Goal: Information Seeking & Learning: Learn about a topic

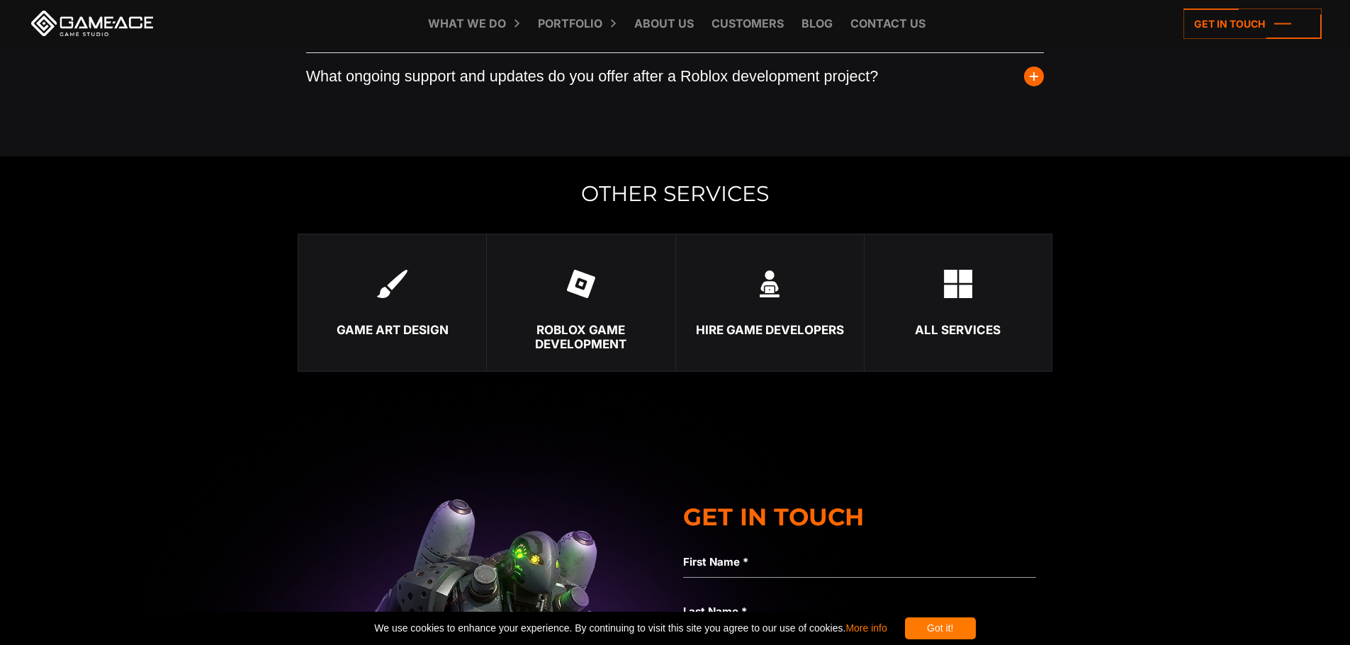
scroll to position [3422, 0]
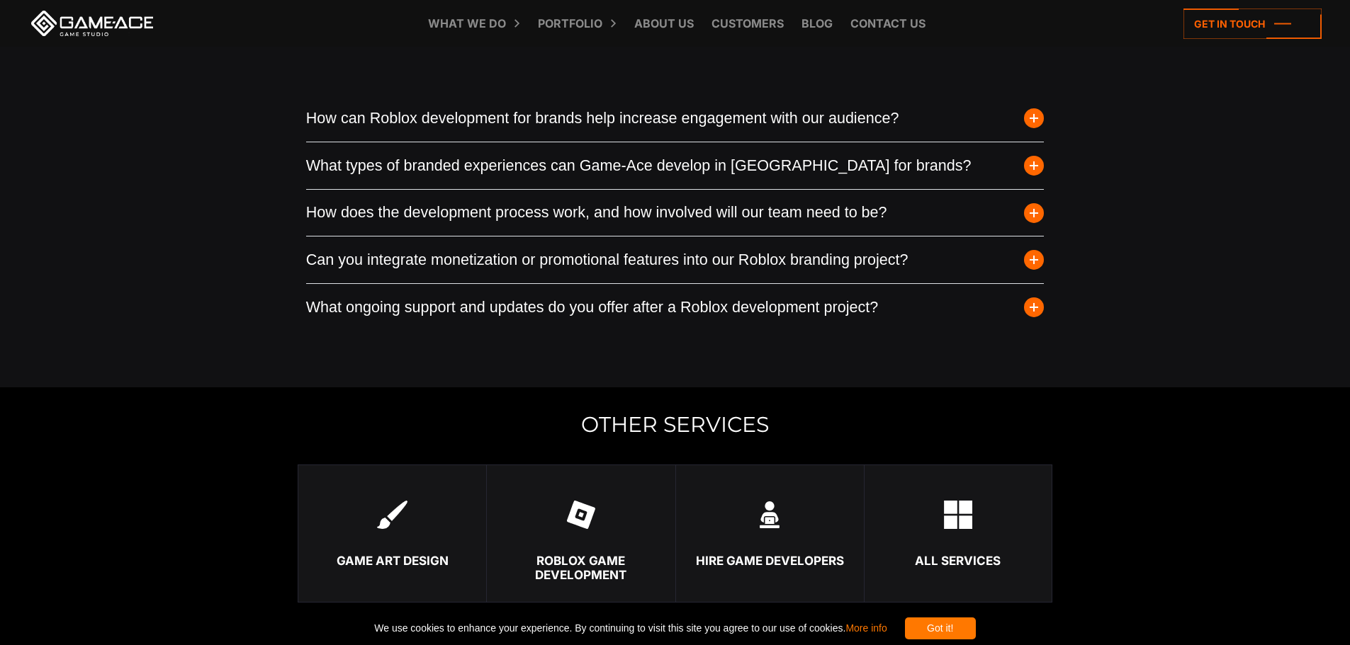
click at [1032, 120] on span "button" at bounding box center [1034, 118] width 20 height 20
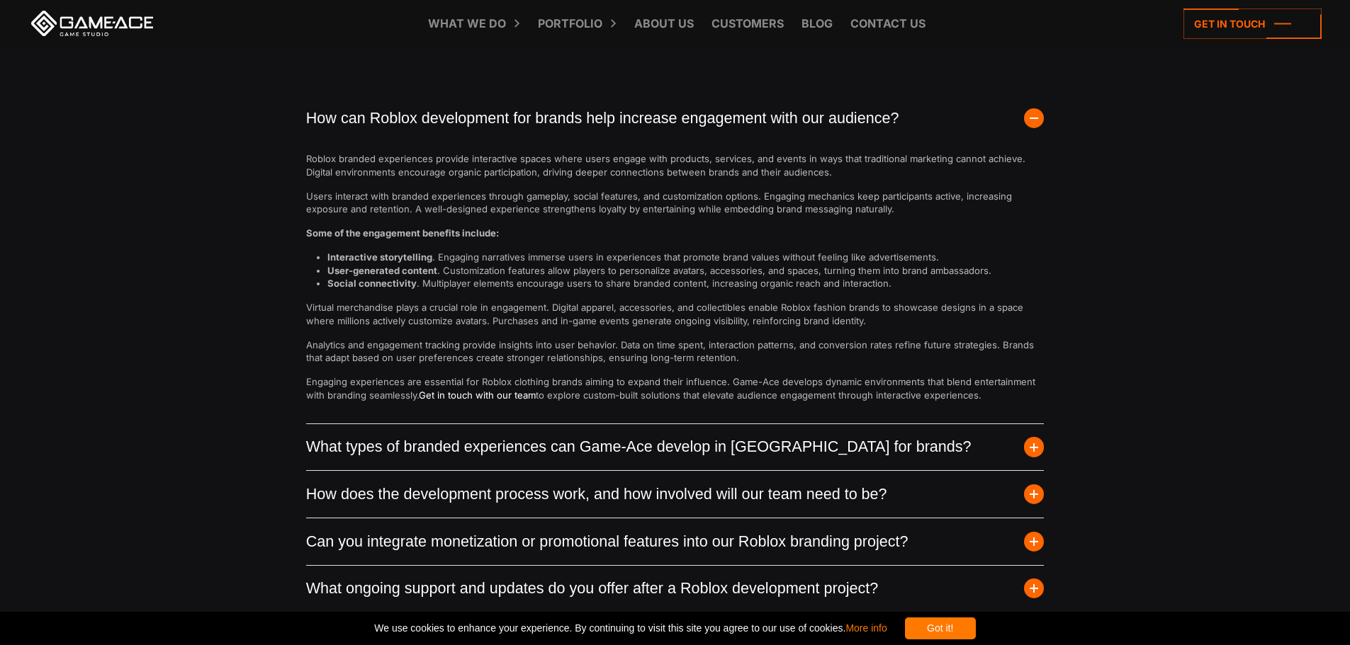
click at [1032, 120] on span "button" at bounding box center [1034, 118] width 20 height 20
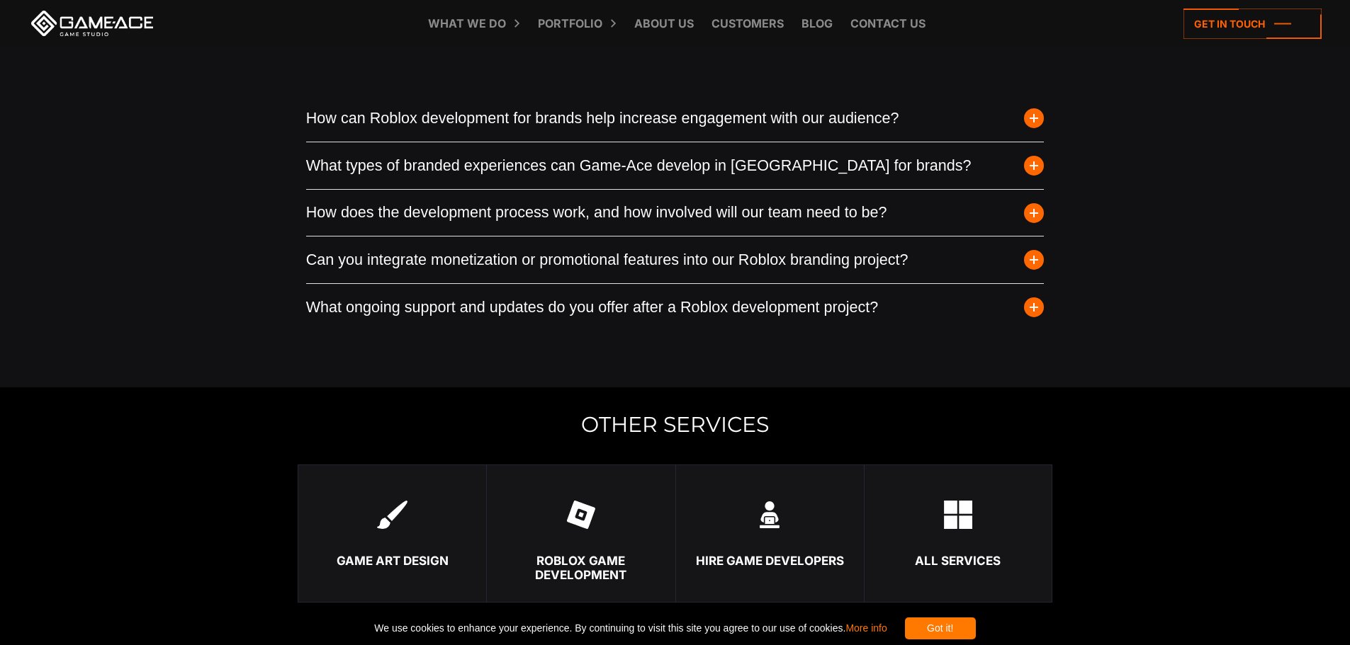
click at [1032, 120] on span "button" at bounding box center [1034, 118] width 20 height 20
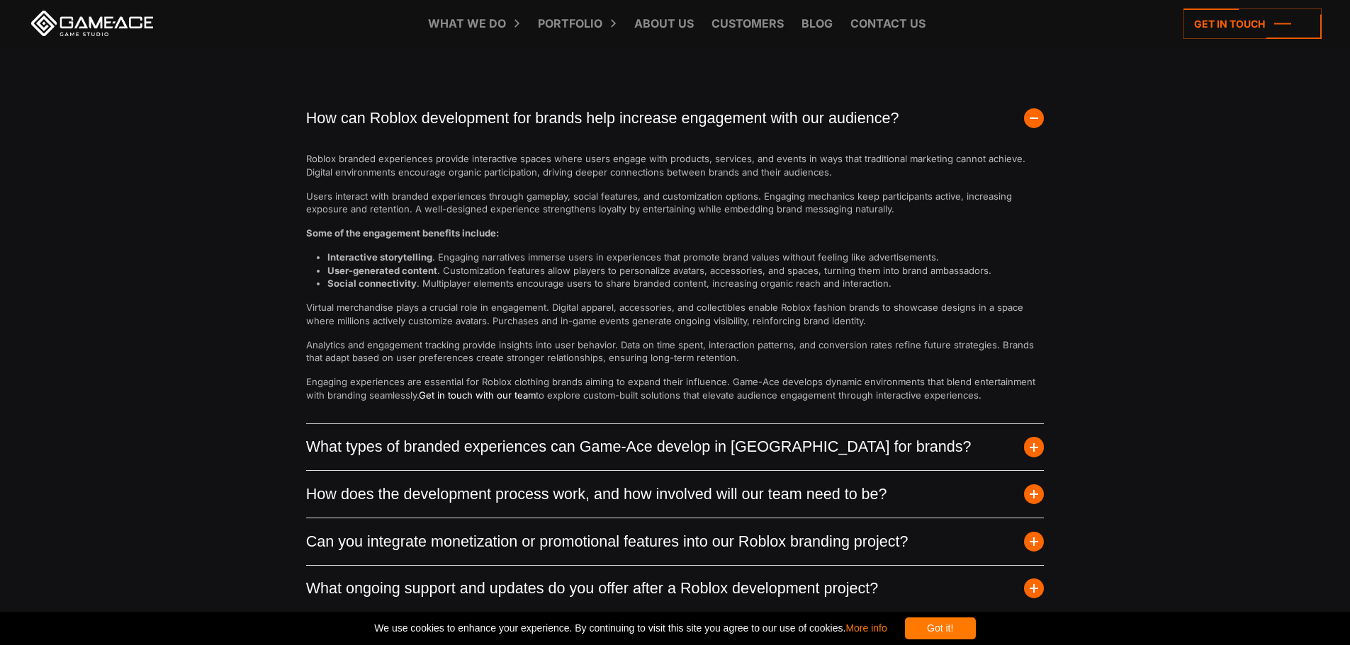
click at [1032, 120] on span "button" at bounding box center [1034, 118] width 20 height 20
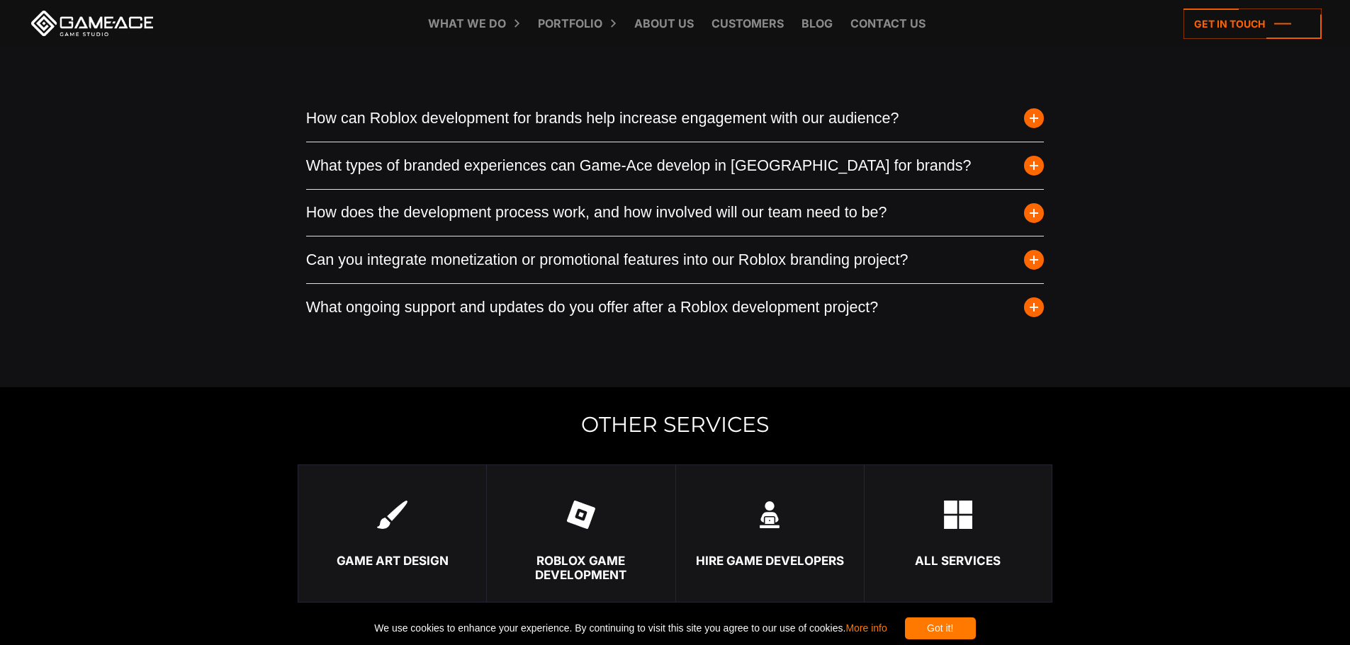
click at [1032, 120] on span "button" at bounding box center [1034, 118] width 20 height 20
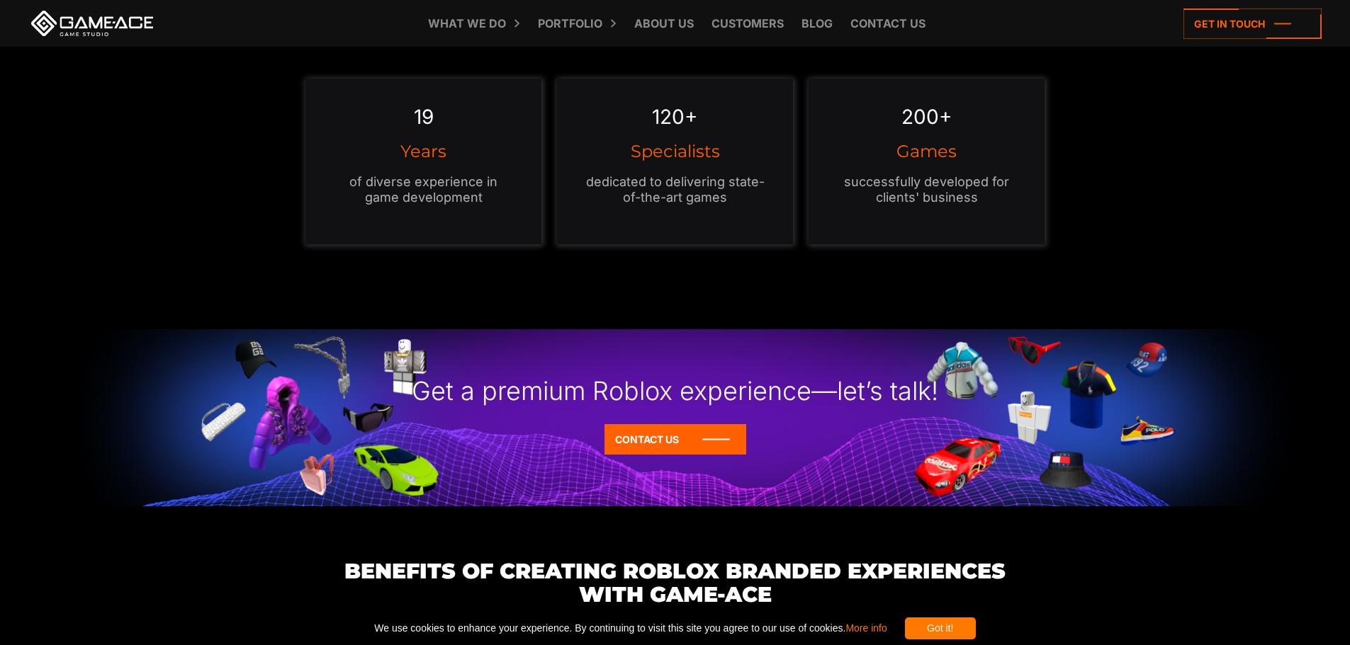
scroll to position [0, 0]
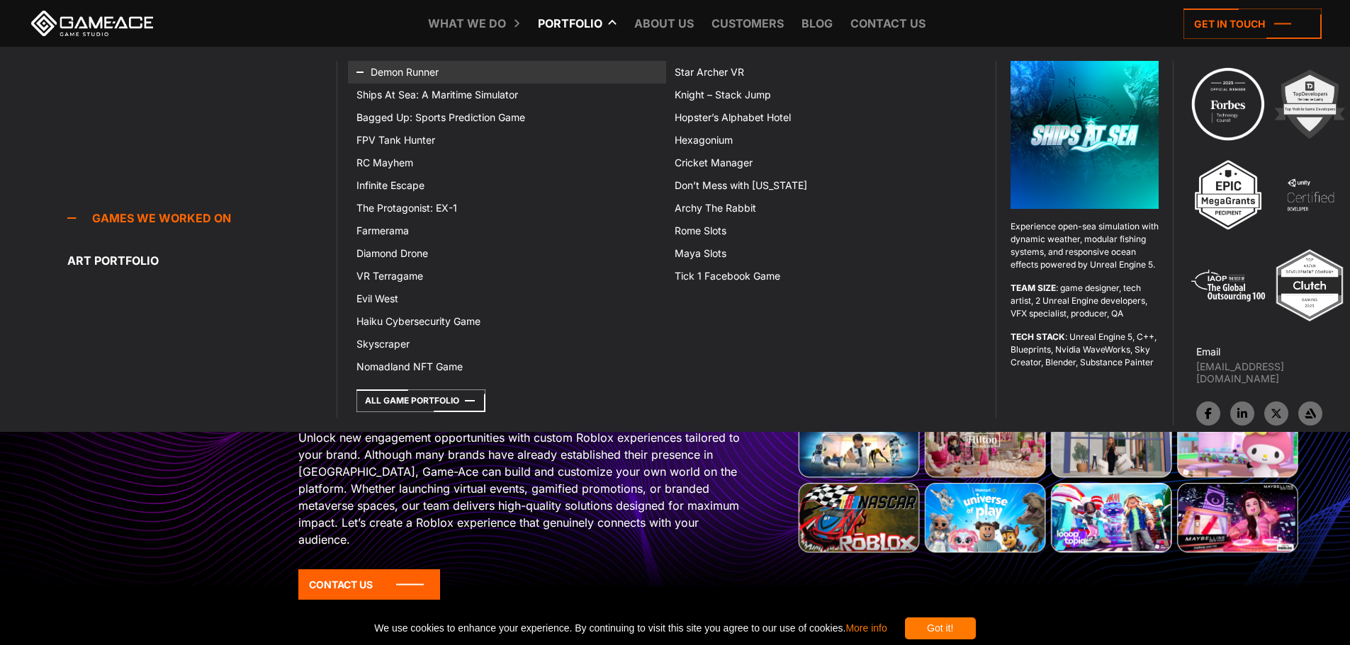
click at [429, 69] on link "Demon Runner" at bounding box center [507, 72] width 318 height 23
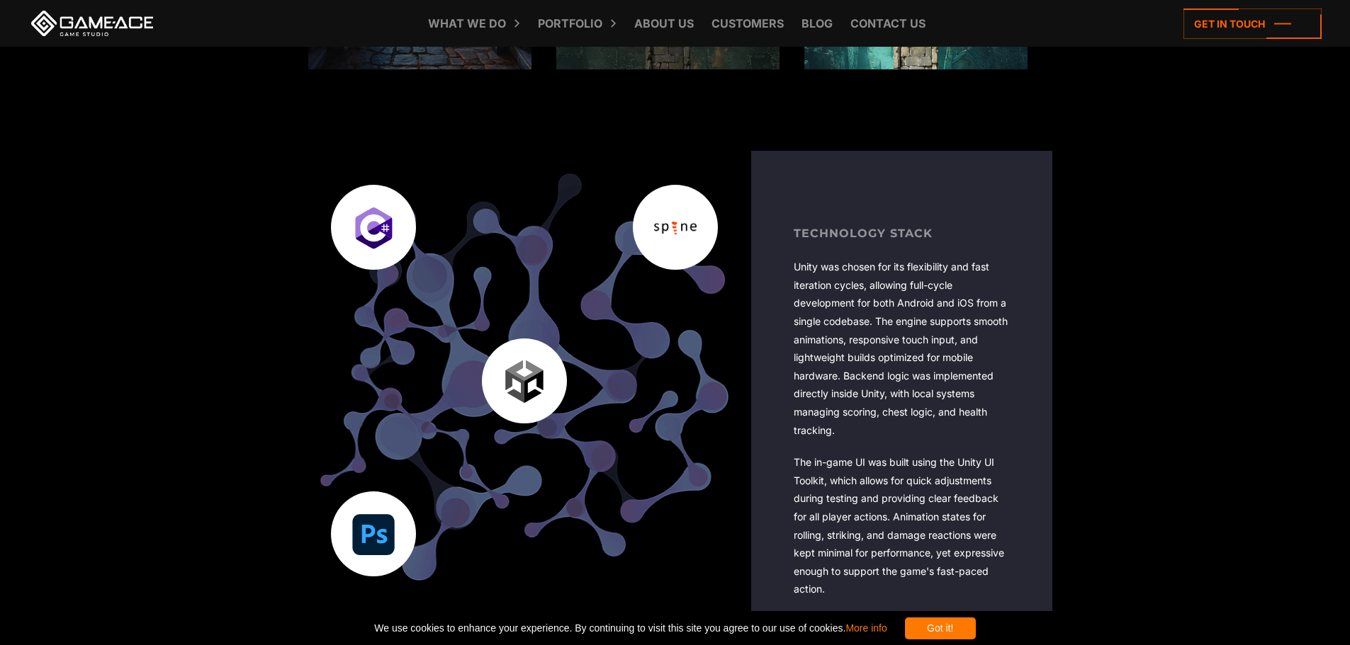
scroll to position [2335, 0]
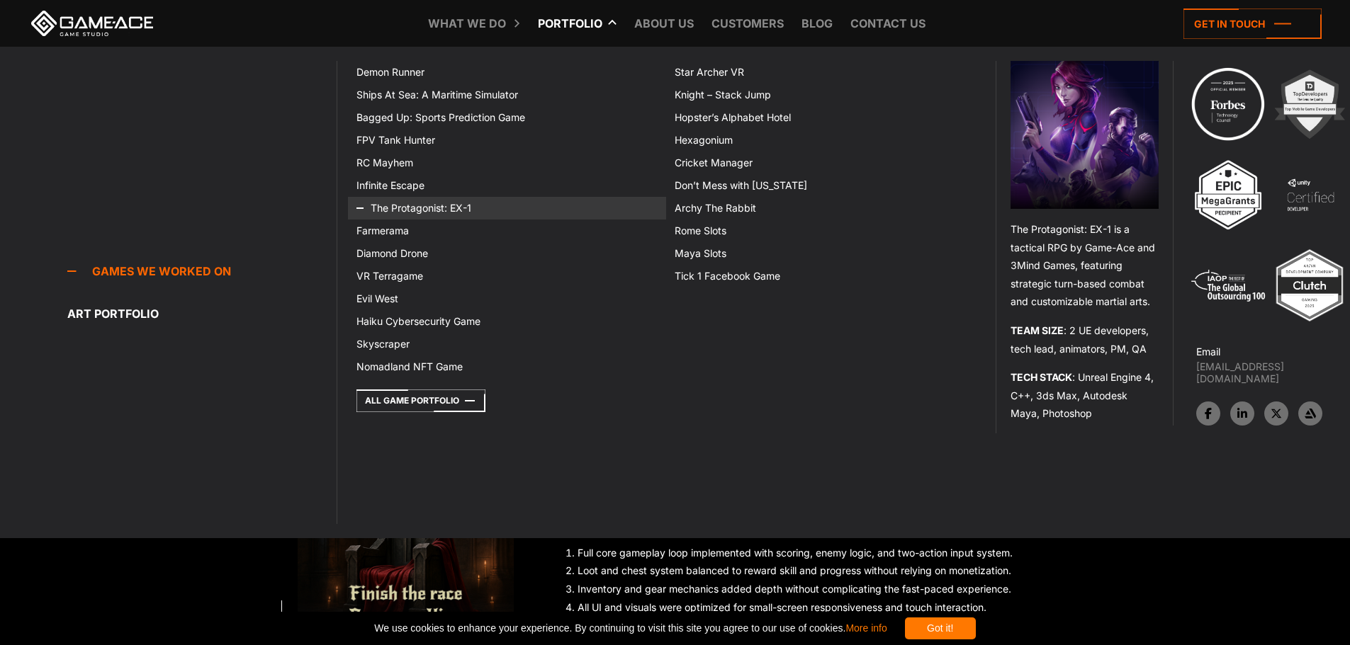
click at [418, 209] on link "The Protagonist: EX-1" at bounding box center [507, 208] width 318 height 23
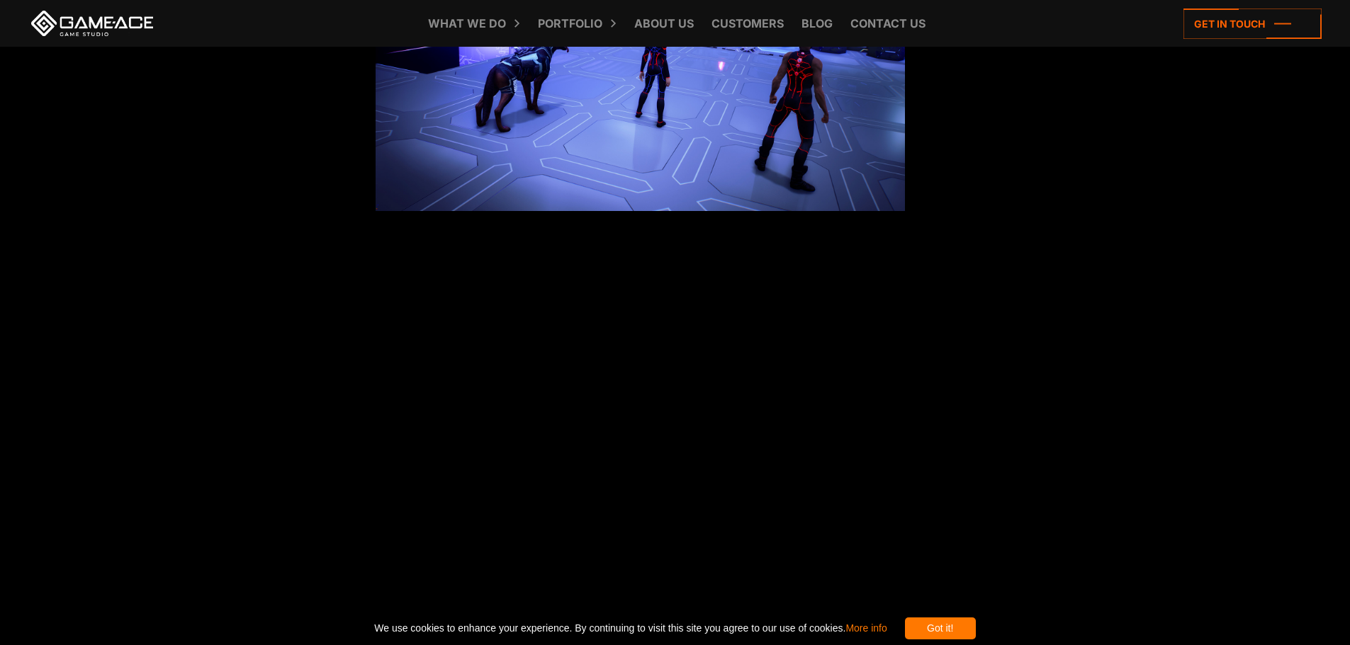
scroll to position [2405, 0]
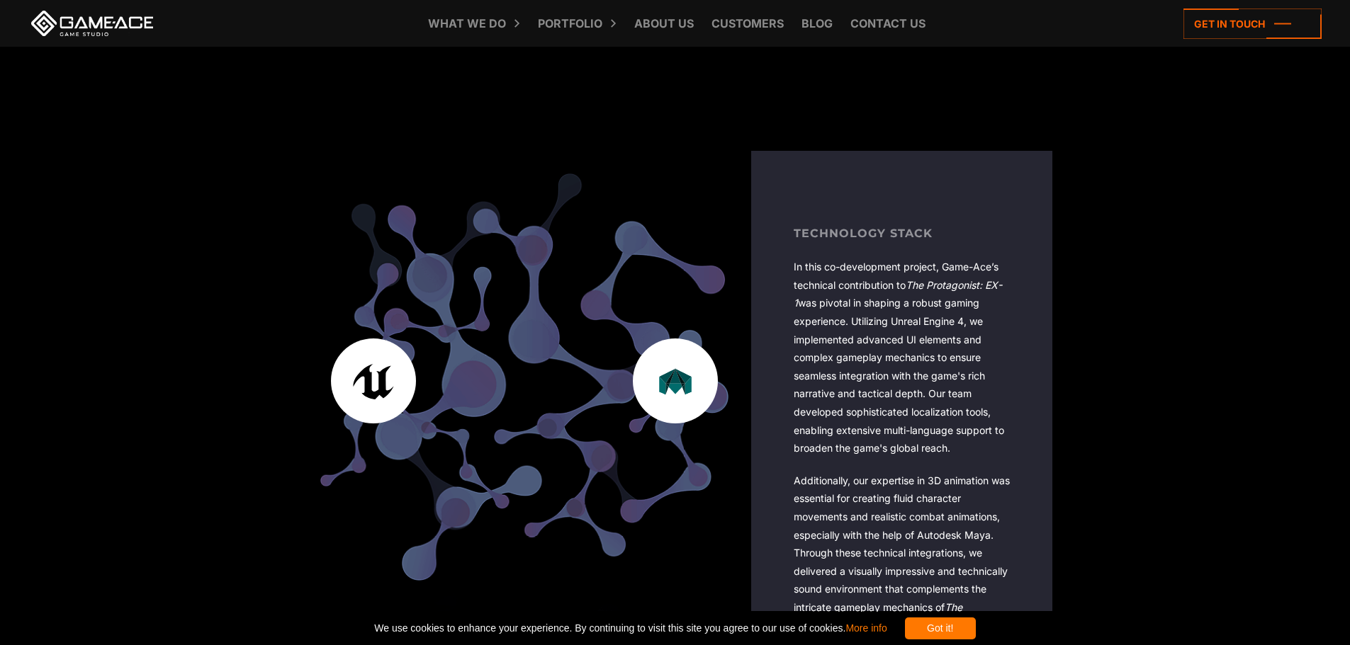
drag, startPoint x: 1214, startPoint y: 406, endPoint x: 1214, endPoint y: 397, distance: 8.5
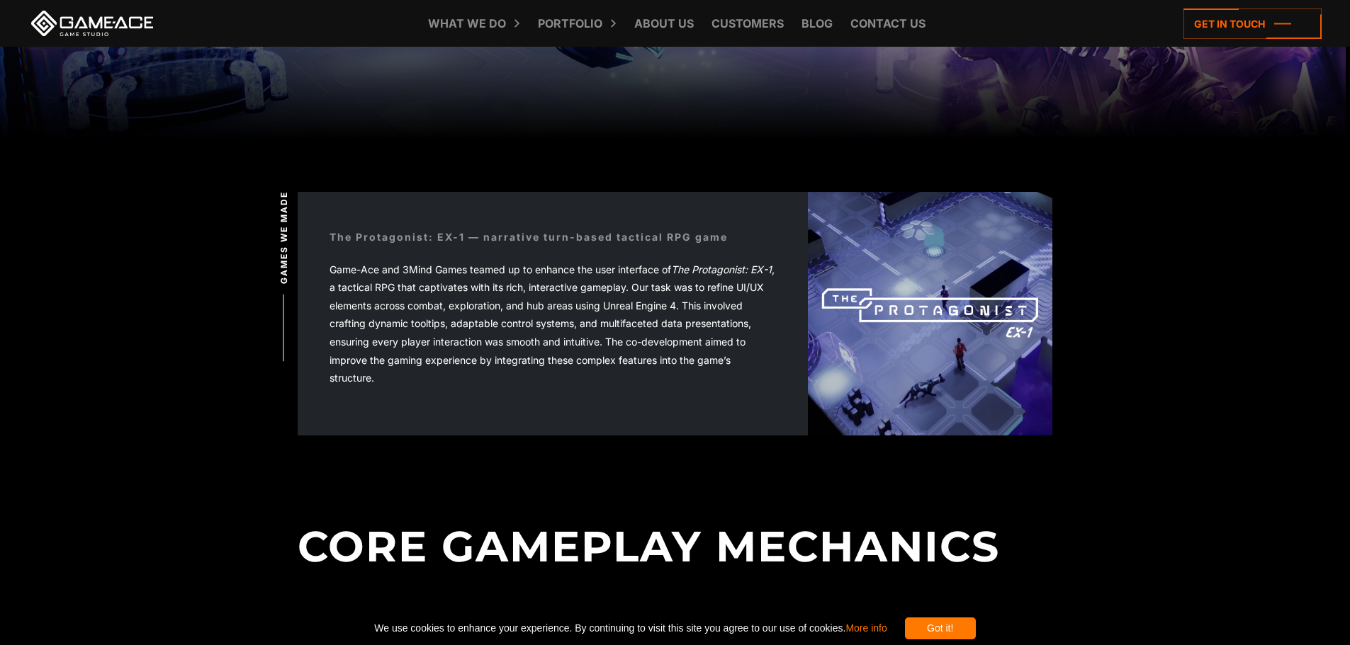
scroll to position [0, 0]
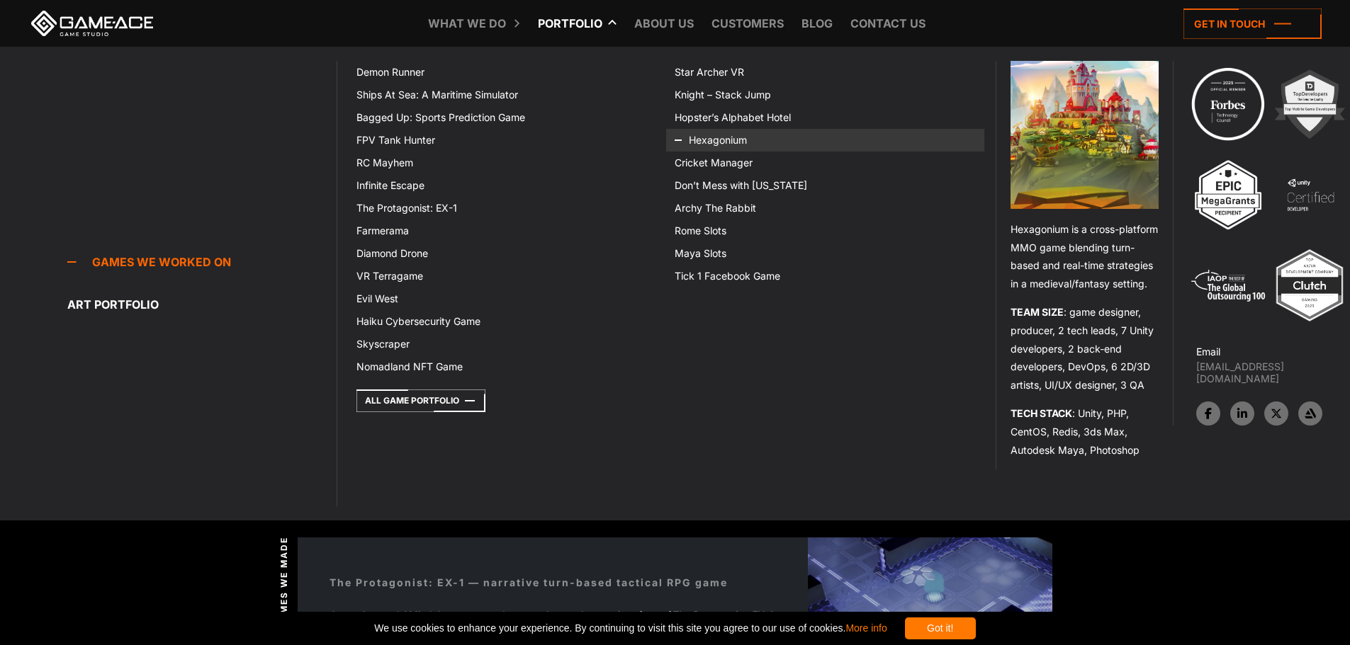
click at [711, 144] on link "Hexagonium" at bounding box center [825, 140] width 318 height 23
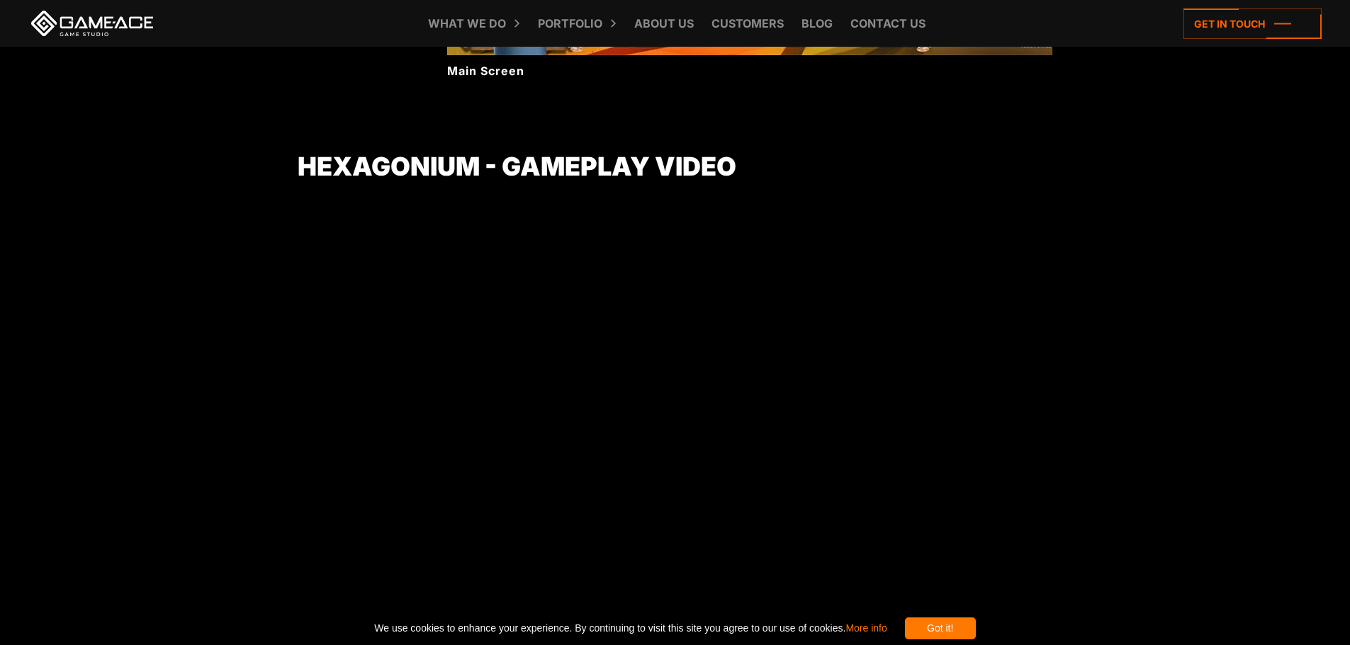
scroll to position [5597, 0]
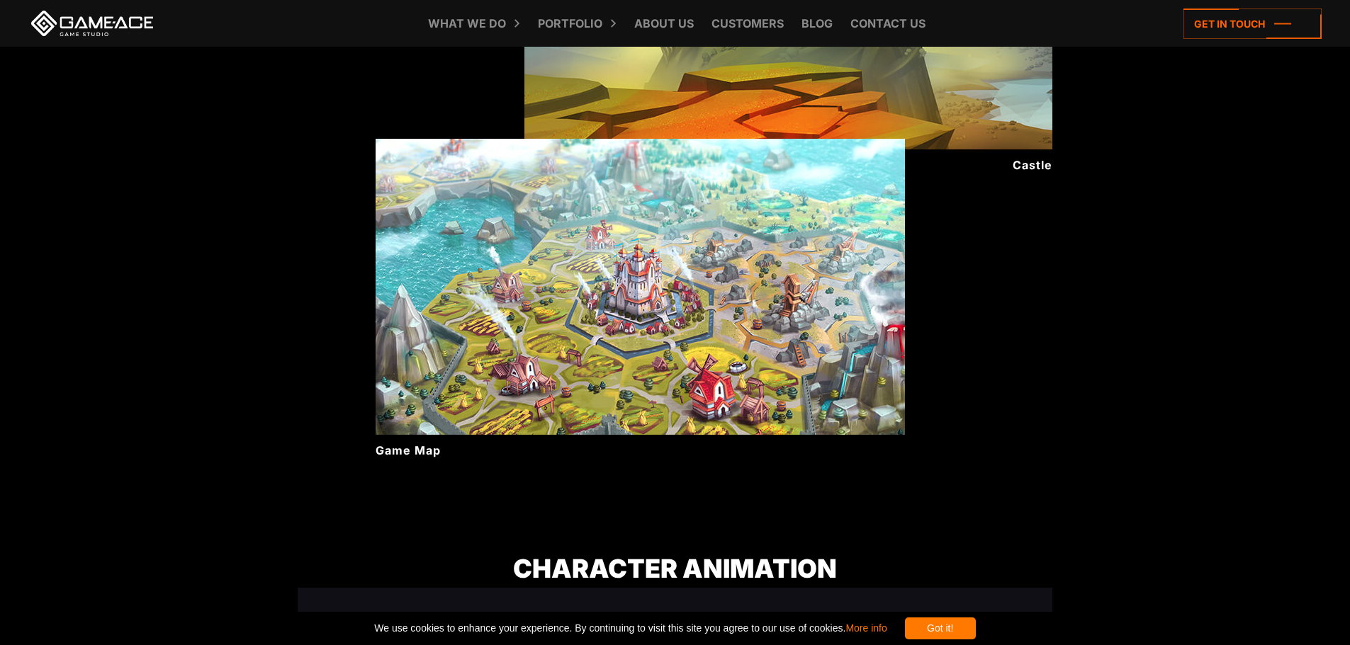
scroll to position [3543, 0]
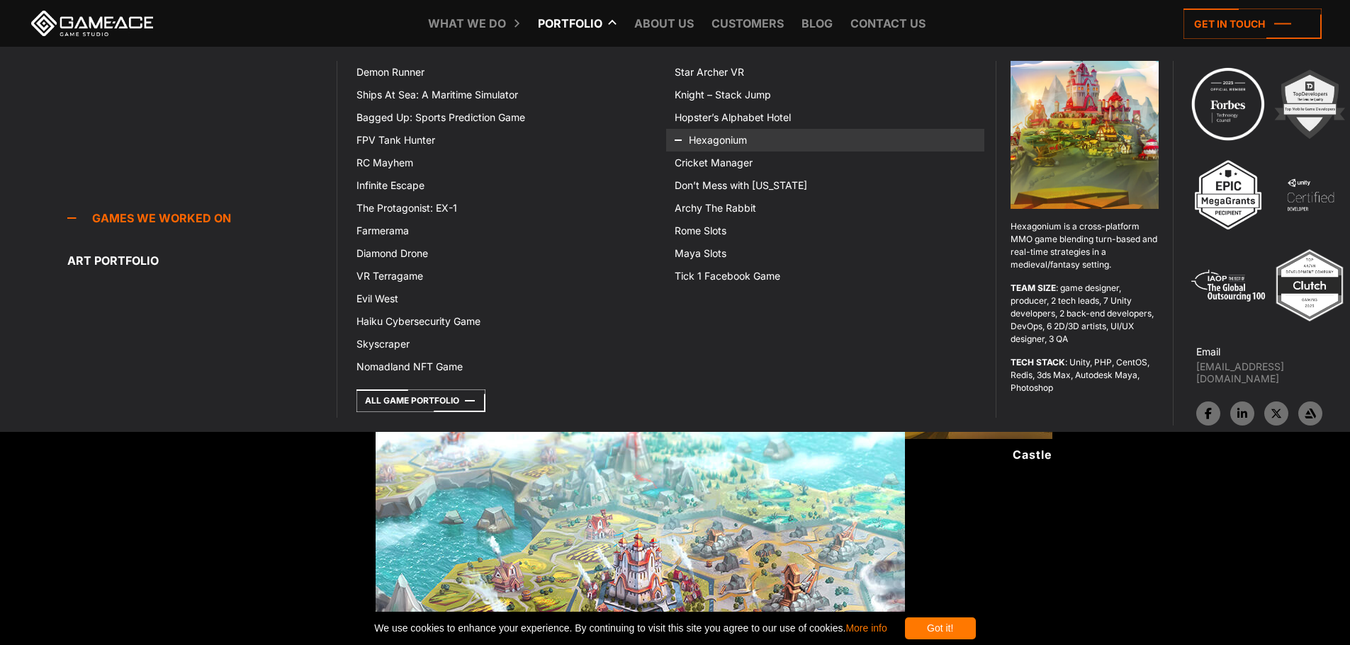
click at [702, 143] on icon at bounding box center [692, 140] width 34 height 23
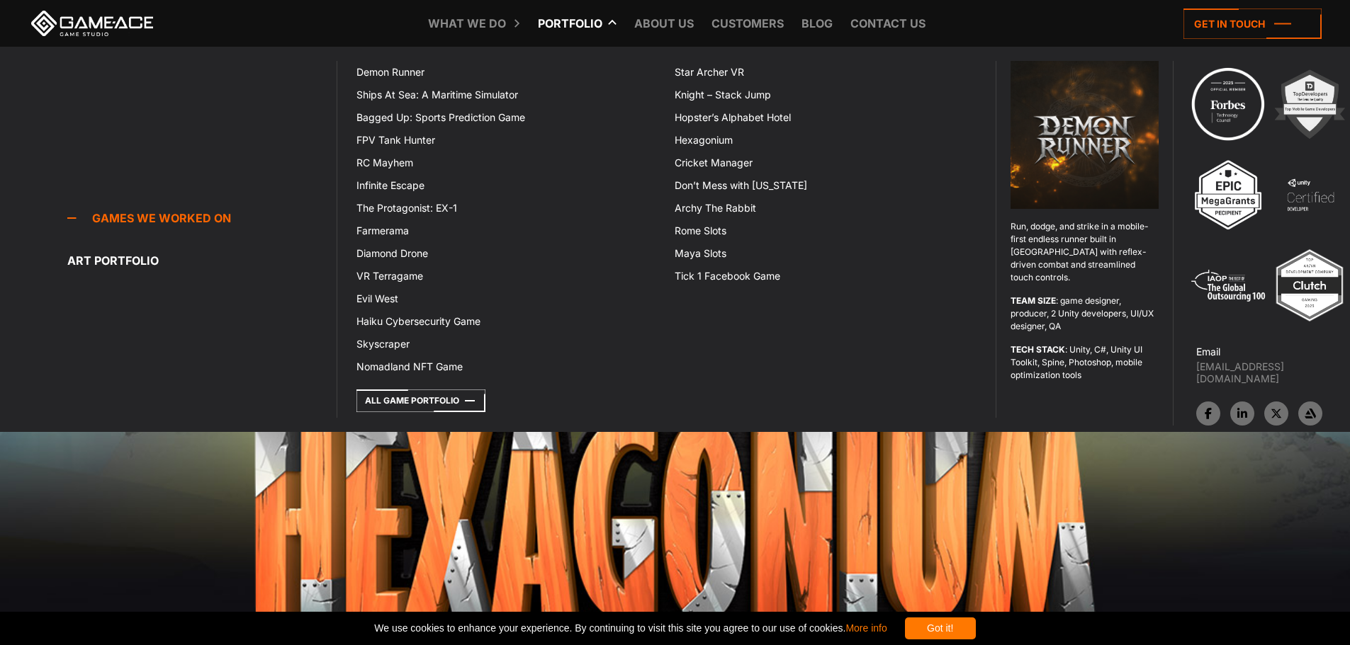
click at [532, 30] on icon at bounding box center [541, 23] width 34 height 47
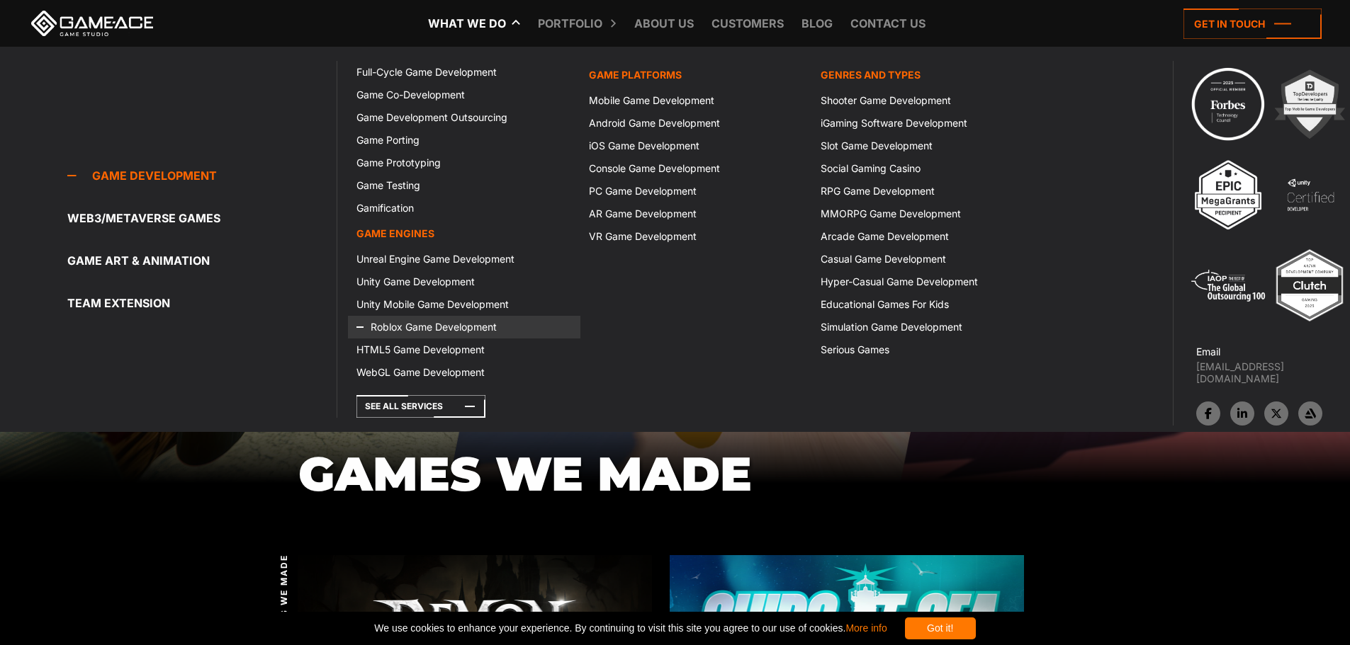
click at [432, 332] on link "Roblox Game Development" at bounding box center [464, 327] width 232 height 23
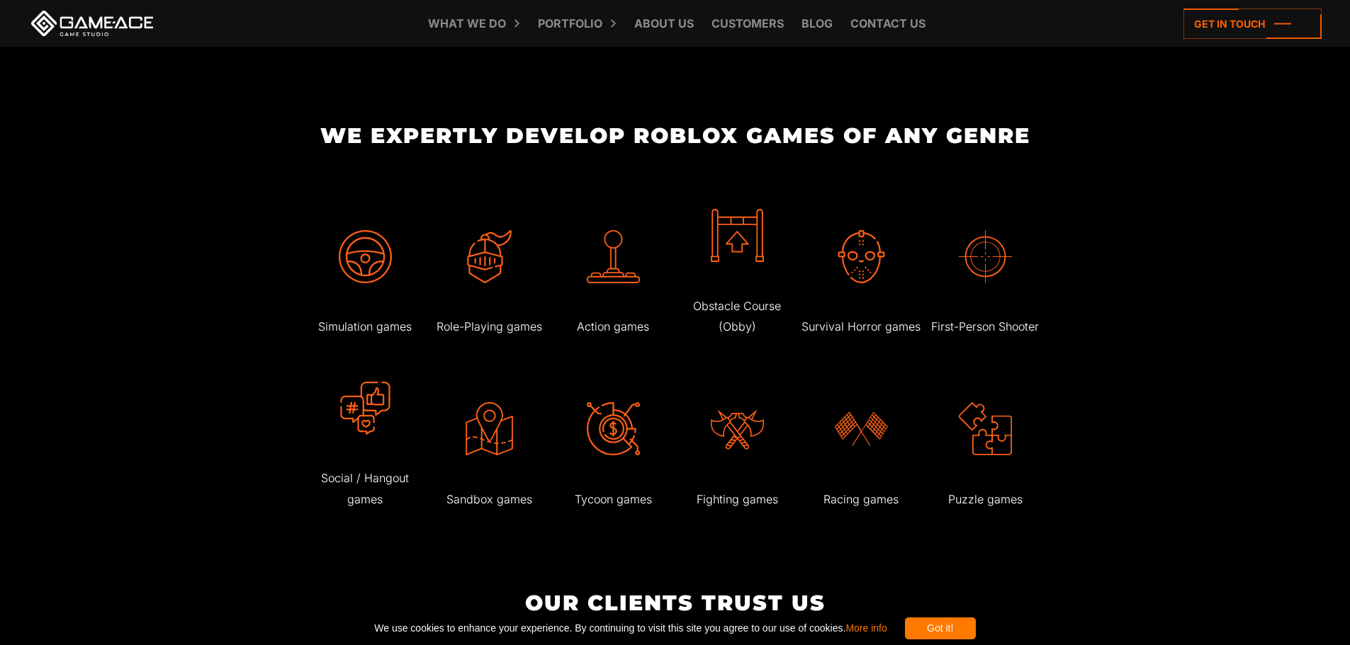
scroll to position [2551, 0]
click at [743, 339] on p "Obstacle Course (Obby)" at bounding box center [737, 318] width 120 height 42
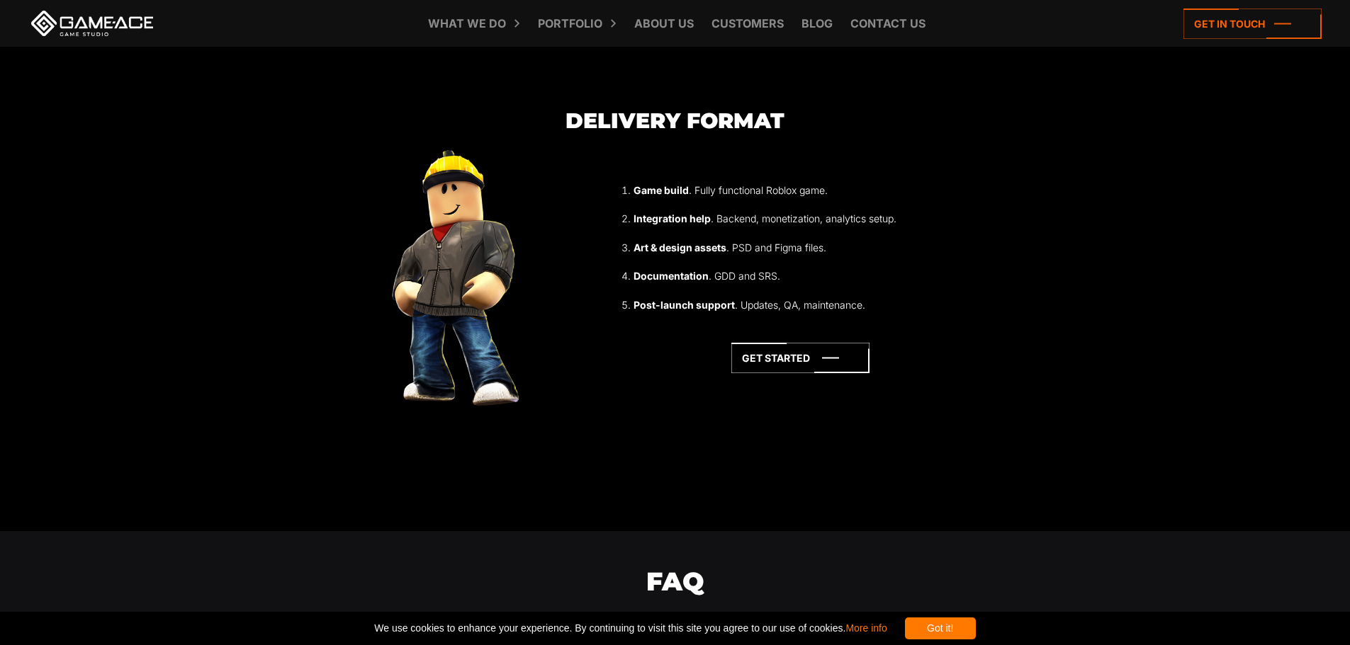
scroll to position [3968, 0]
